Goal: Transaction & Acquisition: Purchase product/service

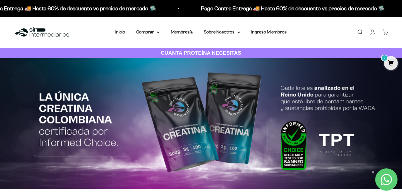
click at [372, 33] on link "Iniciar sesión" at bounding box center [372, 32] width 6 height 6
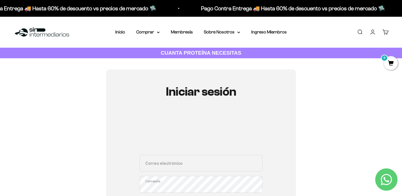
click at [228, 166] on input "Correo electrónico" at bounding box center [201, 163] width 123 height 17
type input "[EMAIL_ADDRESS][DOMAIN_NAME]"
click at [335, 116] on div "Iniciar sesión ga.her20@gmail.com Correo electrónico Contraseña ¿Olvidaste la c…" at bounding box center [200, 177] width 375 height 216
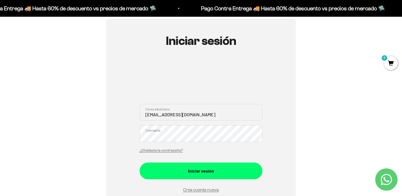
scroll to position [67, 0]
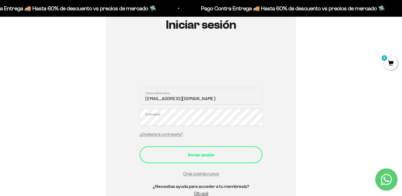
click at [241, 151] on div "Iniciar sesión" at bounding box center [201, 154] width 100 height 7
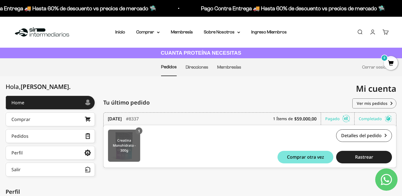
click at [134, 144] on img at bounding box center [124, 146] width 32 height 32
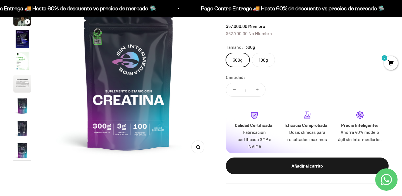
scroll to position [78, 0]
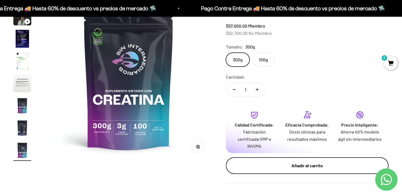
click at [307, 162] on div "Añadir al carrito" at bounding box center [307, 165] width 140 height 7
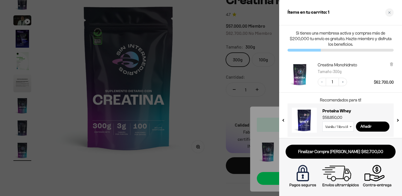
click at [198, 175] on div at bounding box center [201, 98] width 402 height 196
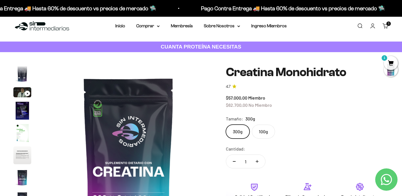
scroll to position [0, 0]
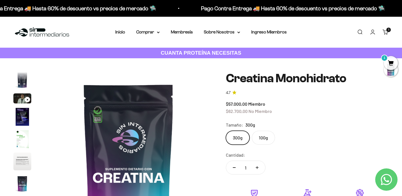
click at [357, 34] on link "Buscar" at bounding box center [360, 32] width 6 height 6
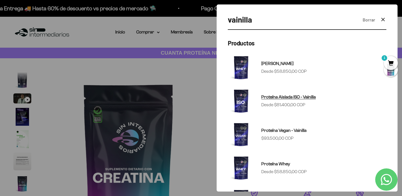
type input "vainilla"
click at [304, 98] on span "Proteína Aislada ISO - Vainilla" at bounding box center [288, 97] width 54 height 5
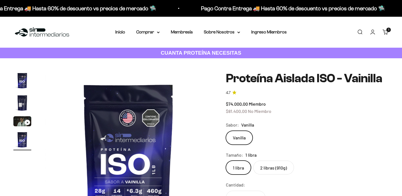
scroll to position [0, 523]
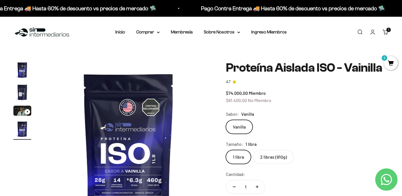
click at [271, 153] on label "2 libras (910g)" at bounding box center [273, 157] width 41 height 14
click at [226, 150] on input "2 libras (910g)" at bounding box center [225, 150] width 0 height 0
click at [244, 158] on label "1 libra" at bounding box center [238, 157] width 25 height 14
click at [226, 150] on input "1 libra" at bounding box center [225, 150] width 0 height 0
click at [303, 125] on div "Vanilla" at bounding box center [307, 127] width 163 height 14
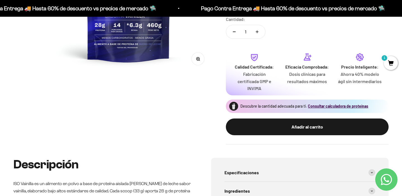
scroll to position [156, 0]
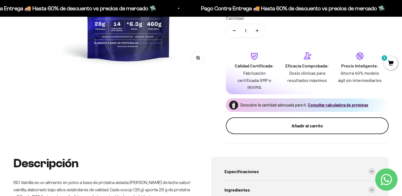
click at [306, 127] on div "Añadir al carrito" at bounding box center [307, 125] width 140 height 7
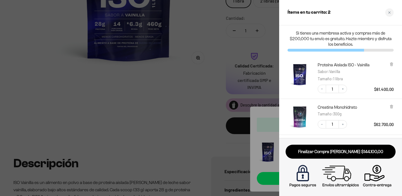
click at [218, 89] on div at bounding box center [201, 98] width 402 height 196
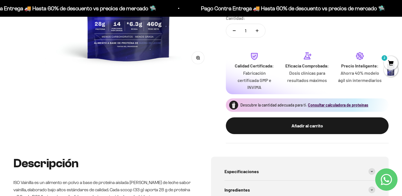
click at [390, 61] on span "2" at bounding box center [391, 63] width 14 height 14
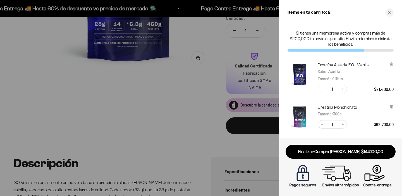
click at [373, 80] on div "Proteína Aislada ISO - Vainilla Sabor : Vanilla Tamaño : 1 libra" at bounding box center [356, 72] width 76 height 20
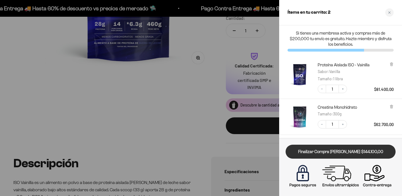
click at [345, 149] on link "Finalizar Compra [PERSON_NAME] $144.100,00" at bounding box center [340, 152] width 110 height 14
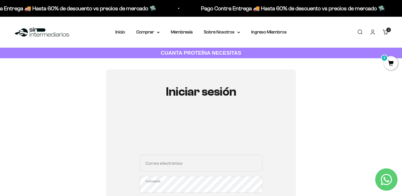
click at [247, 162] on input "Correo electrónico" at bounding box center [201, 163] width 123 height 17
type input "[EMAIL_ADDRESS][DOMAIN_NAME]"
click at [294, 115] on div "Iniciar sesión [EMAIL_ADDRESS][DOMAIN_NAME] Correo electrónico Contraseña ¿Olvi…" at bounding box center [201, 177] width 190 height 216
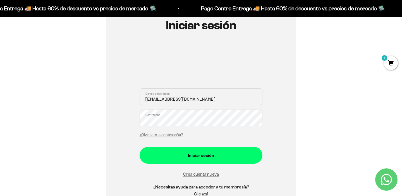
scroll to position [67, 0]
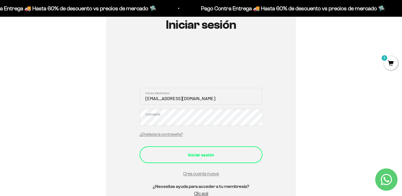
click at [222, 155] on div "Iniciar sesión" at bounding box center [201, 154] width 100 height 7
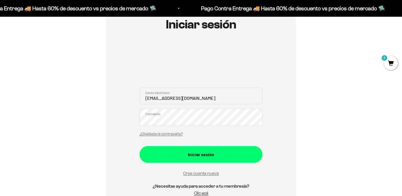
scroll to position [67, 0]
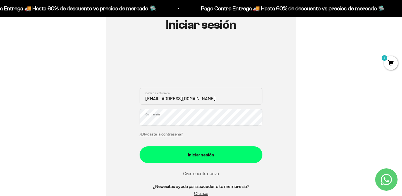
click at [334, 94] on div "Iniciar sesión [EMAIL_ADDRESS][DOMAIN_NAME] Correo electrónico Contraseña ¿Olvi…" at bounding box center [200, 111] width 375 height 216
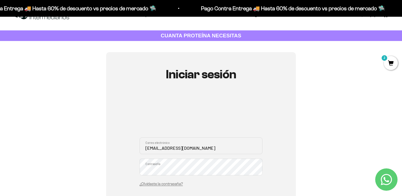
scroll to position [0, 0]
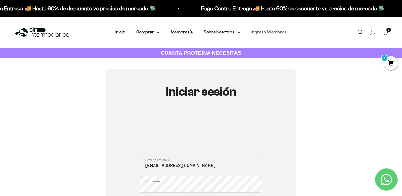
click at [272, 33] on link "Ingreso Miembros" at bounding box center [268, 32] width 35 height 5
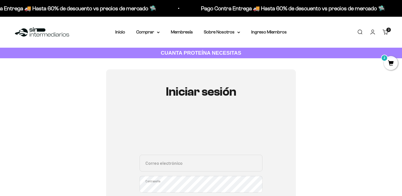
click at [214, 163] on input "Correo electrónico" at bounding box center [201, 163] width 123 height 17
type input "ga.her20@gmail.com"
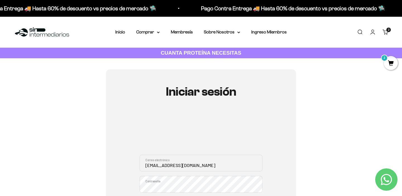
click at [332, 125] on div "Iniciar sesión ga.her20@gmail.com Correo electrónico Contraseña ¿Olvidaste la c…" at bounding box center [200, 177] width 375 height 216
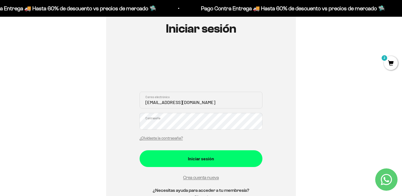
scroll to position [67, 0]
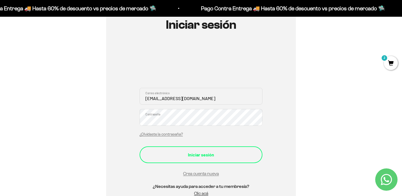
click at [227, 153] on div "Iniciar sesión" at bounding box center [201, 154] width 100 height 7
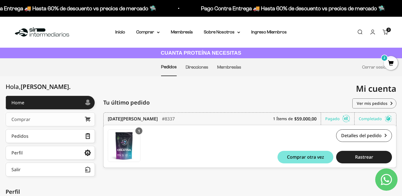
click at [61, 121] on link "Comprar" at bounding box center [50, 119] width 89 height 14
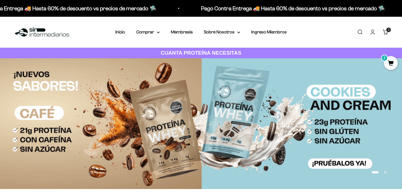
click at [376, 30] on link "Cuenta" at bounding box center [372, 32] width 6 height 6
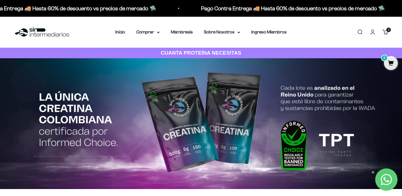
click at [374, 32] on link "Cuenta" at bounding box center [372, 32] width 6 height 6
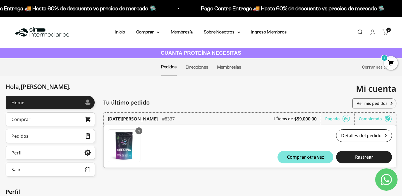
click at [355, 95] on div "Mi cuenta ga.her20@gmail.com" at bounding box center [298, 88] width 195 height 25
click at [238, 70] on li "Membresías" at bounding box center [229, 67] width 24 height 17
click at [236, 68] on link "Membresías" at bounding box center [229, 67] width 24 height 5
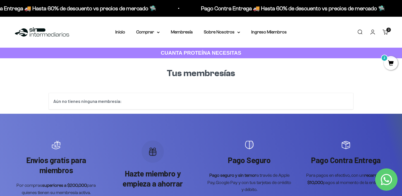
click at [117, 100] on div "Aún no tienes ninguna membresía:" at bounding box center [201, 101] width 304 height 16
click at [267, 33] on link "Ingreso Miembros" at bounding box center [268, 32] width 35 height 5
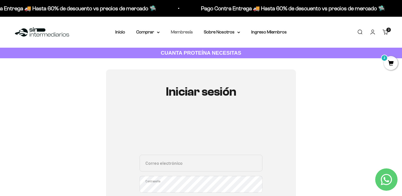
click at [186, 33] on link "Membresía" at bounding box center [182, 32] width 22 height 5
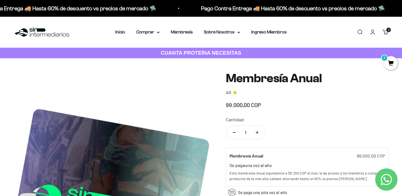
click at [301, 108] on div "99.000,00 COP" at bounding box center [307, 104] width 163 height 9
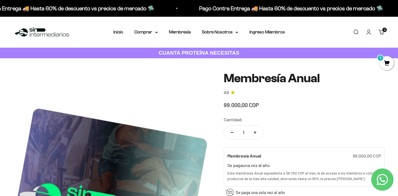
click at [382, 66] on span "2" at bounding box center [386, 63] width 14 height 14
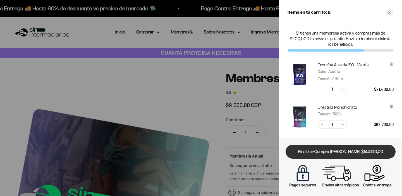
click at [358, 148] on link "Finalizar Compra [PERSON_NAME] $144.100,00" at bounding box center [340, 152] width 110 height 14
